Goal: Check status: Check status

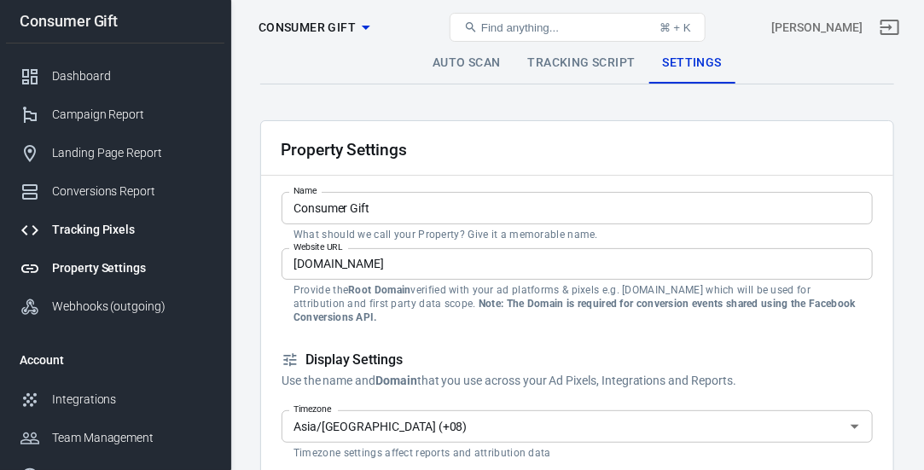
click at [94, 213] on link "Tracking Pixels" at bounding box center [115, 230] width 218 height 38
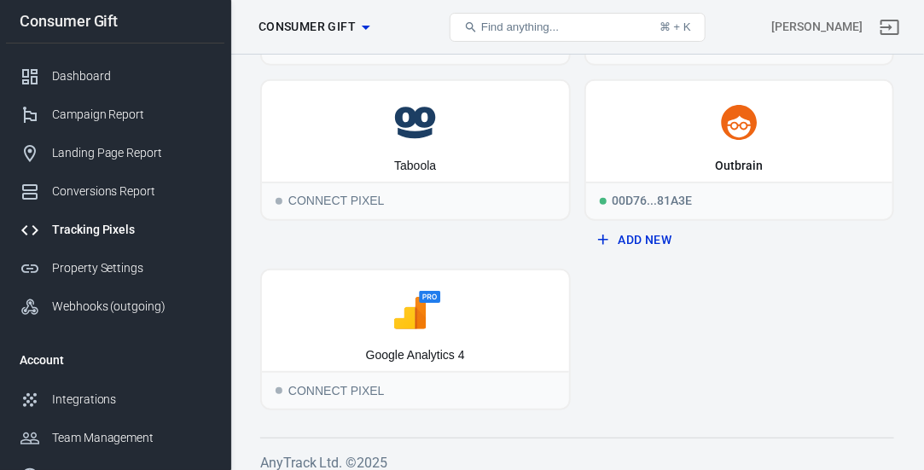
scroll to position [348, 0]
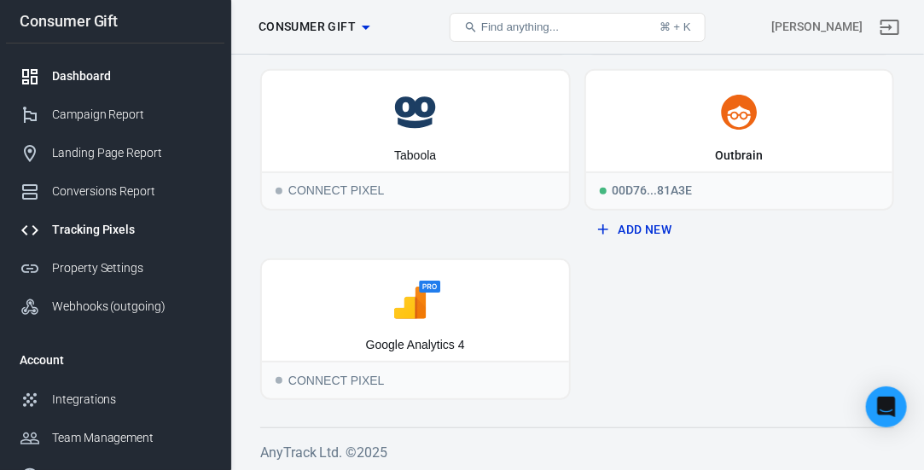
click at [79, 82] on div "Dashboard" at bounding box center [131, 76] width 159 height 18
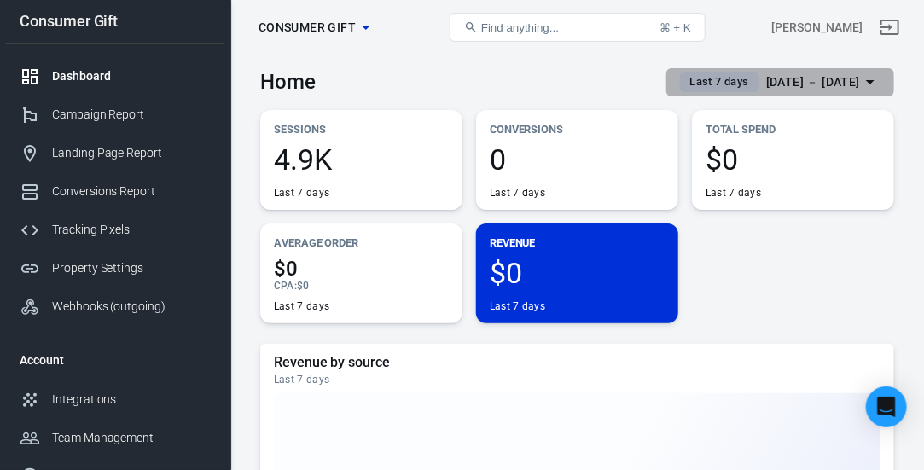
click at [777, 76] on div "[DATE] － [DATE]" at bounding box center [813, 82] width 94 height 21
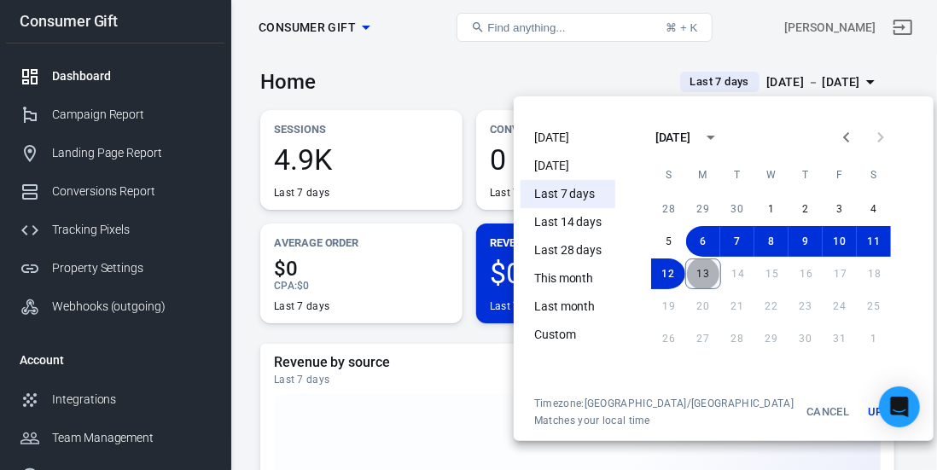
click at [685, 271] on button "13" at bounding box center [703, 274] width 36 height 31
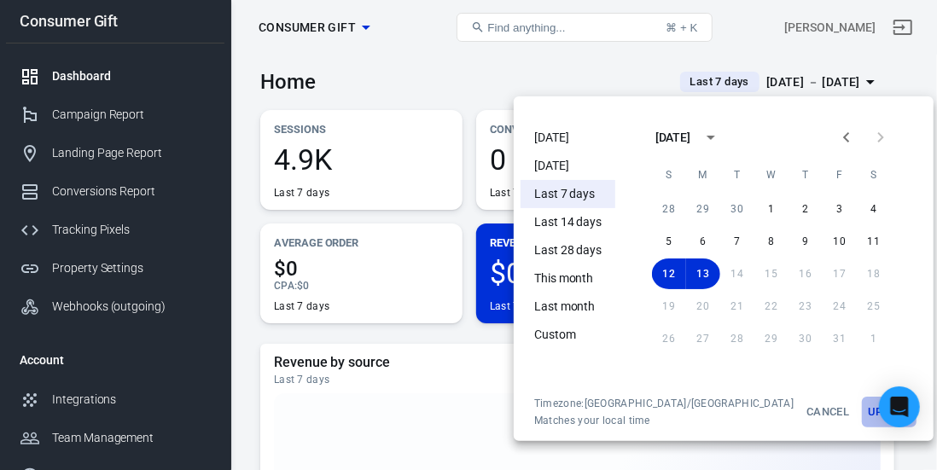
click at [862, 411] on button "Update" at bounding box center [889, 412] width 55 height 31
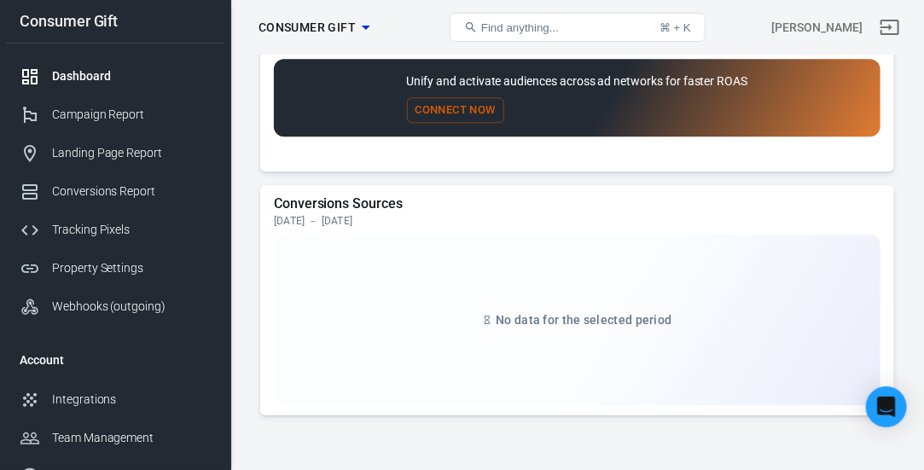
scroll to position [1570, 0]
